Goal: Task Accomplishment & Management: Use online tool/utility

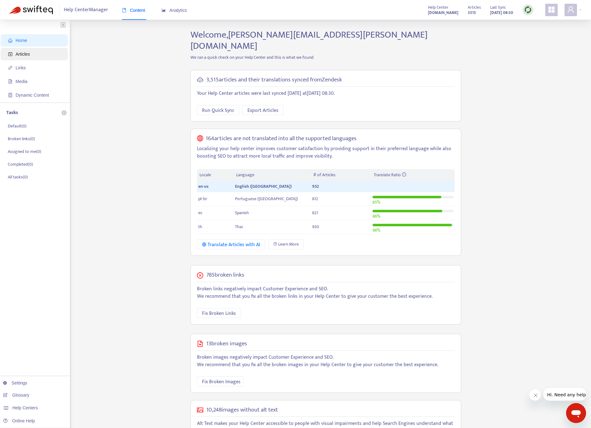
click at [37, 54] on span "Articles" at bounding box center [35, 54] width 55 height 12
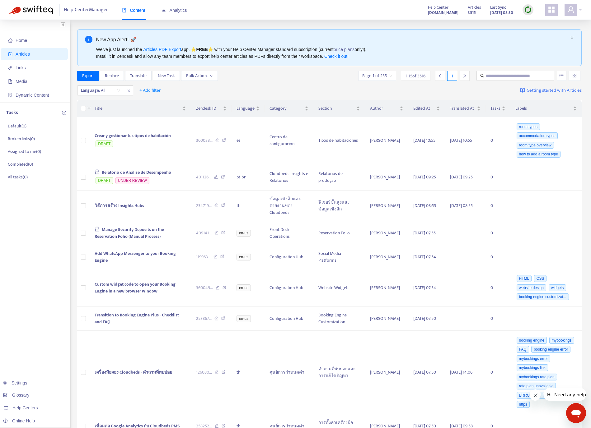
click at [442, 8] on img at bounding box center [528, 10] width 8 height 8
click at [442, 22] on link "Quick Sync" at bounding box center [540, 22] width 26 height 7
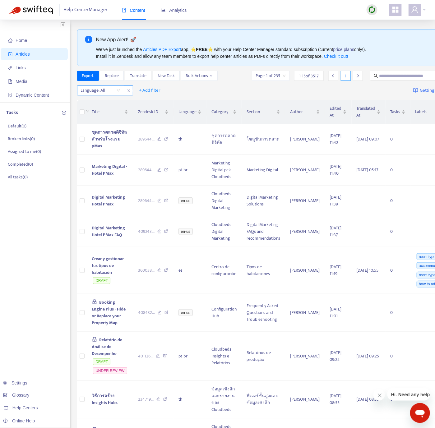
click at [110, 87] on div at bounding box center [98, 90] width 38 height 7
click at [109, 103] on div "en-us" at bounding box center [136, 103] width 108 height 7
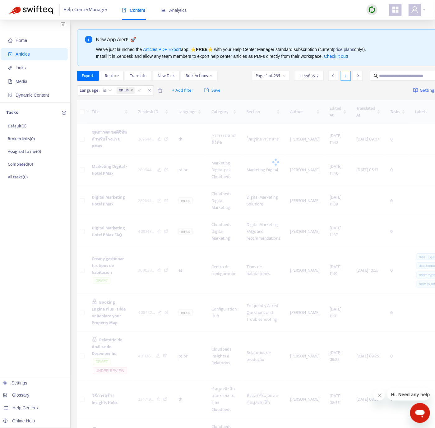
click at [23, 265] on div "Home Articles Links Media Dynamic Content Tasks Default ( 0 ) Broken links ( 0 …" at bounding box center [35, 393] width 70 height 746
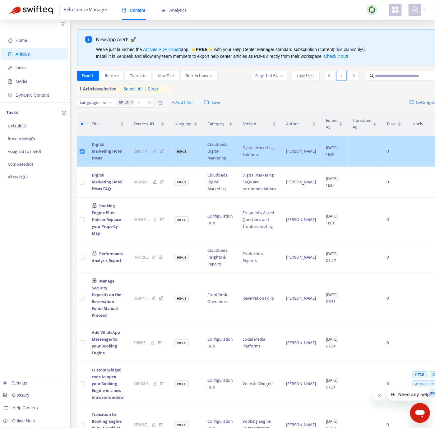
click at [80, 155] on label at bounding box center [82, 151] width 5 height 7
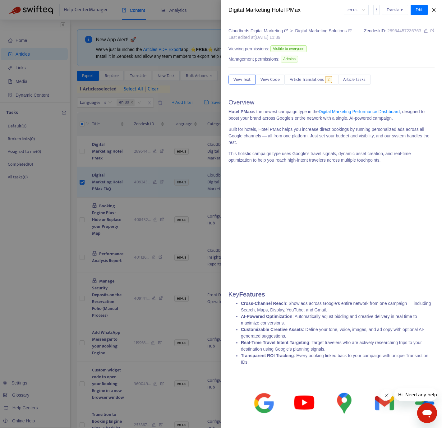
click at [432, 8] on icon "close" at bounding box center [434, 9] width 5 height 5
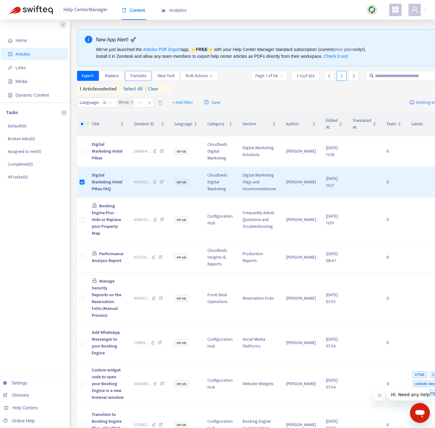
click at [141, 77] on span "Translate" at bounding box center [138, 75] width 16 height 7
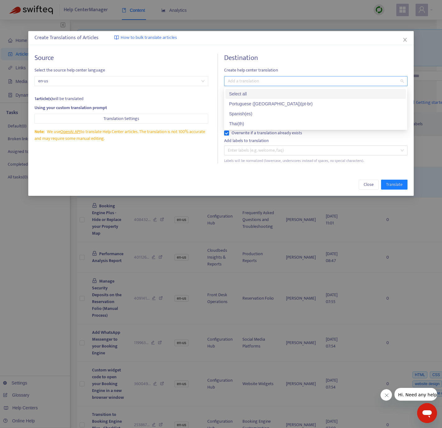
click at [264, 80] on div at bounding box center [313, 80] width 174 height 7
click at [246, 119] on div "Thai ( th )" at bounding box center [316, 124] width 181 height 10
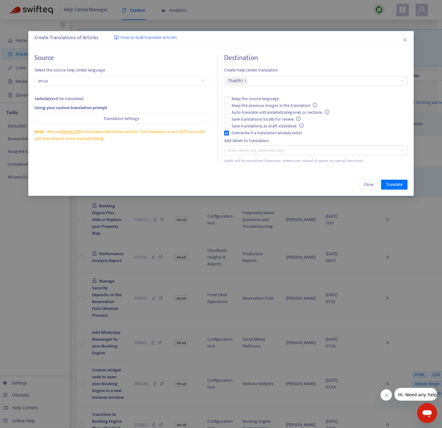
click at [149, 153] on div "Source Select the source help center language en-us 1 article(s) will be transl…" at bounding box center [127, 109] width 184 height 110
click at [284, 86] on div "Thai ( th )" at bounding box center [315, 81] width 183 height 10
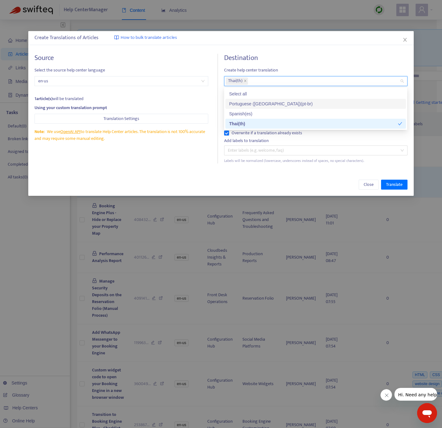
click at [285, 102] on div "Portuguese ([GEOGRAPHIC_DATA]) ( pt-br )" at bounding box center [315, 103] width 173 height 7
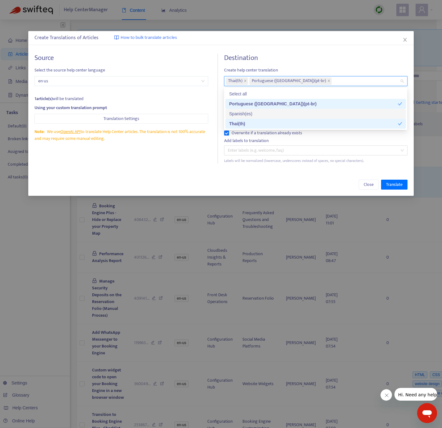
click at [274, 116] on div "Spanish ( es )" at bounding box center [315, 113] width 173 height 7
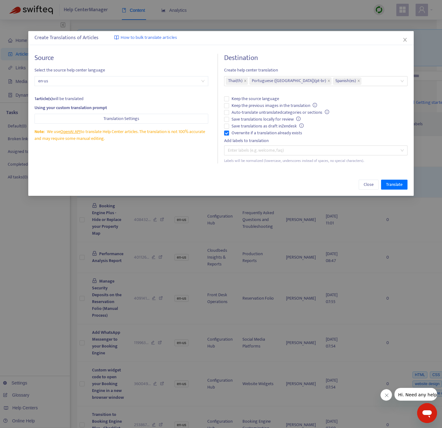
click at [157, 158] on div "Source Select the source help center language en-us 1 article(s) will be transl…" at bounding box center [127, 109] width 184 height 110
click at [401, 187] on span "Translate" at bounding box center [394, 184] width 16 height 7
